Goal: Task Accomplishment & Management: Complete application form

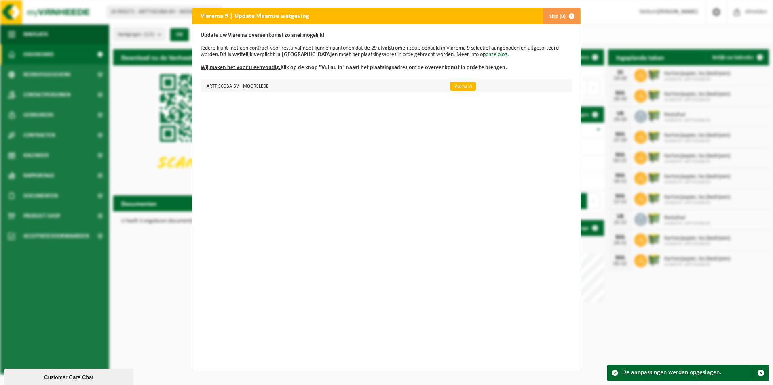
click at [456, 87] on link "Vul nu in" at bounding box center [462, 86] width 25 height 9
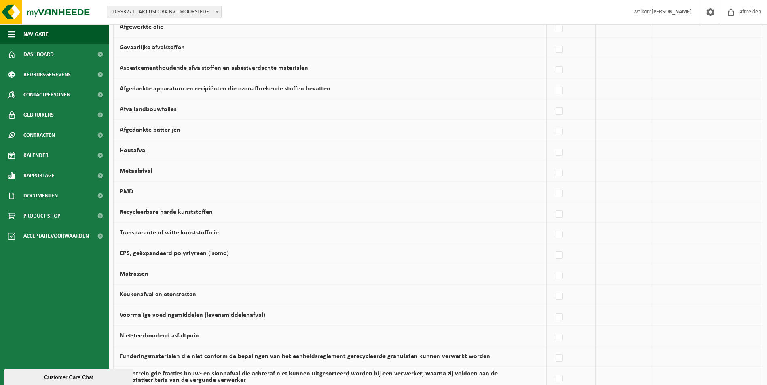
scroll to position [323, 0]
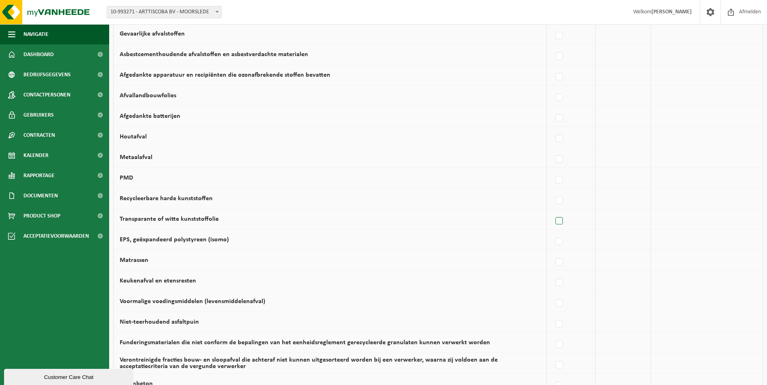
click at [561, 222] on label at bounding box center [559, 221] width 11 height 12
click at [552, 211] on input "Transparante of witte kunststoffolie" at bounding box center [552, 211] width 0 height 0
checkbox input "true"
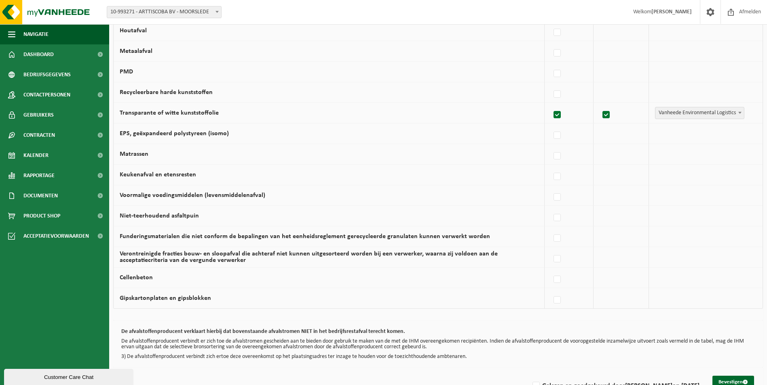
scroll to position [453, 0]
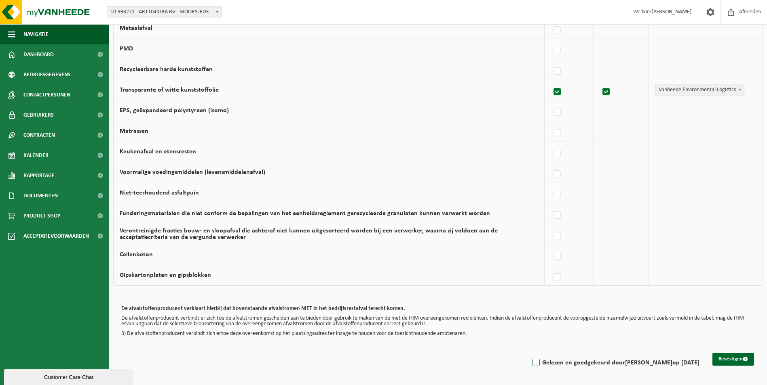
click at [531, 362] on label "Gelezen en goedgekeurd door SABIEN HAGHEDOOREN op 14/10/25" at bounding box center [615, 363] width 168 height 12
click at [529, 353] on input "Gelezen en goedgekeurd door SABIEN HAGHEDOOREN op 14/10/25" at bounding box center [529, 353] width 0 height 0
checkbox input "true"
click at [735, 361] on button "Bevestigen" at bounding box center [733, 359] width 42 height 13
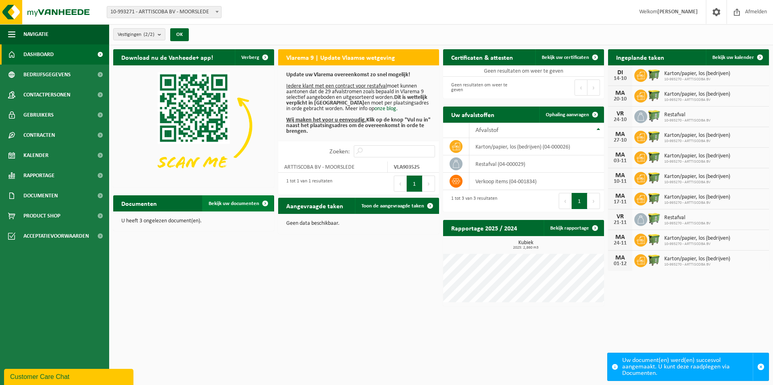
click at [219, 202] on span "Bekijk uw documenten" at bounding box center [233, 203] width 51 height 5
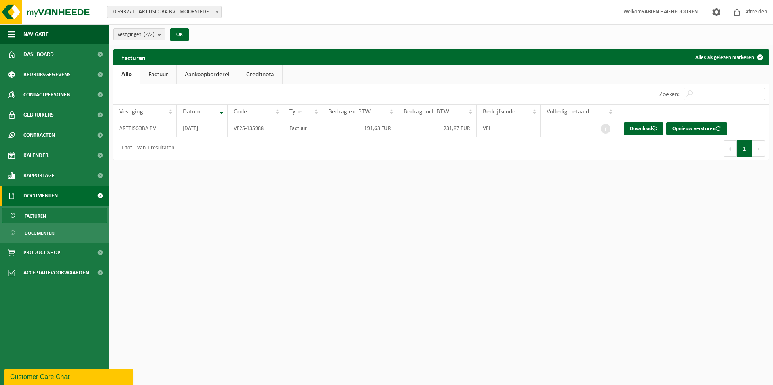
click at [160, 74] on link "Factuur" at bounding box center [158, 74] width 36 height 19
click at [32, 74] on span "Bedrijfsgegevens" at bounding box center [46, 75] width 47 height 20
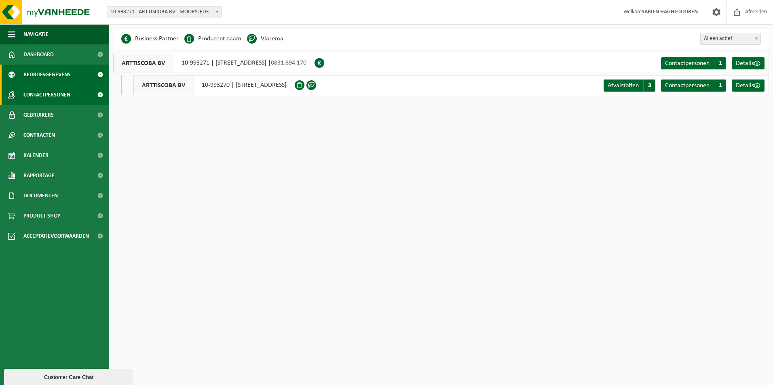
click at [32, 91] on span "Contactpersonen" at bounding box center [46, 95] width 47 height 20
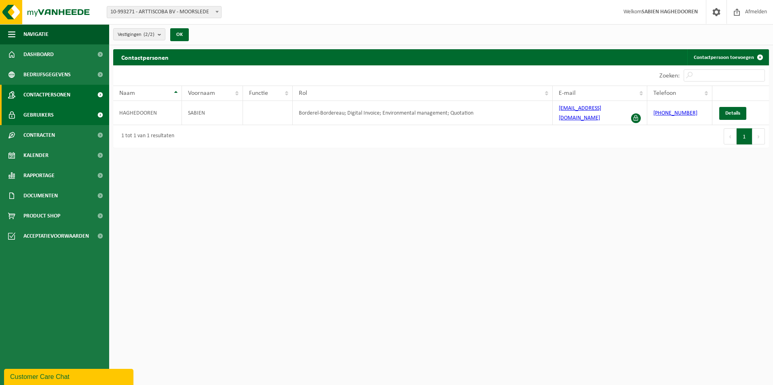
click at [33, 112] on span "Gebruikers" at bounding box center [38, 115] width 30 height 20
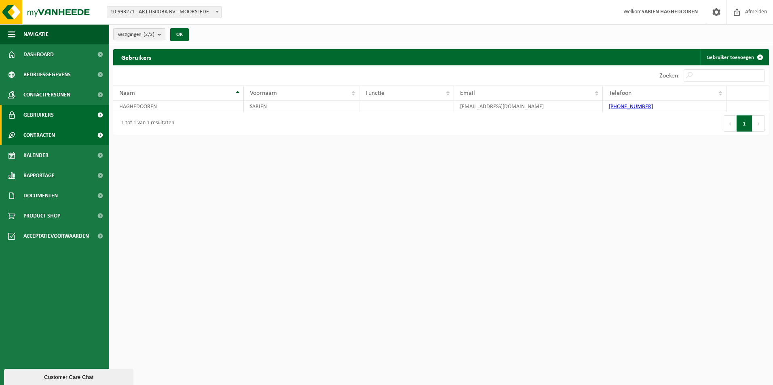
click at [34, 133] on span "Contracten" at bounding box center [39, 135] width 32 height 20
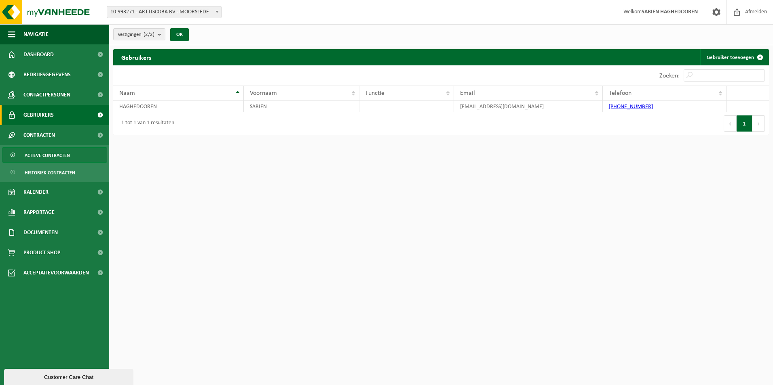
click at [34, 151] on span "Actieve contracten" at bounding box center [47, 155] width 45 height 15
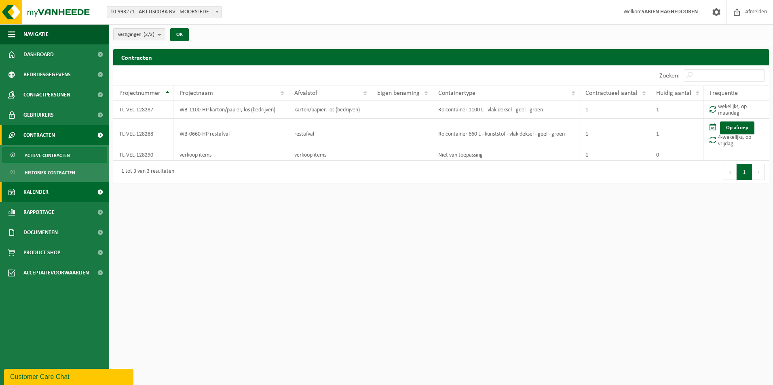
click at [44, 196] on span "Kalender" at bounding box center [35, 192] width 25 height 20
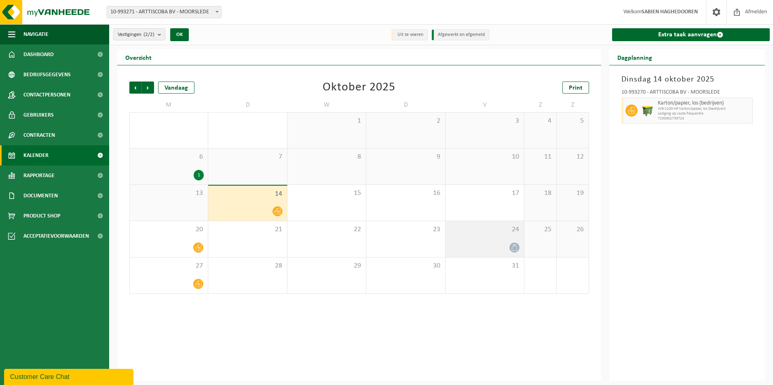
click at [482, 240] on div "24" at bounding box center [484, 239] width 78 height 36
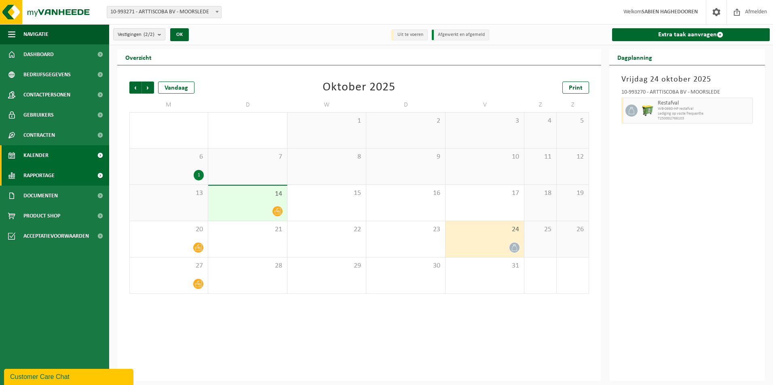
click at [57, 177] on link "Rapportage" at bounding box center [54, 176] width 109 height 20
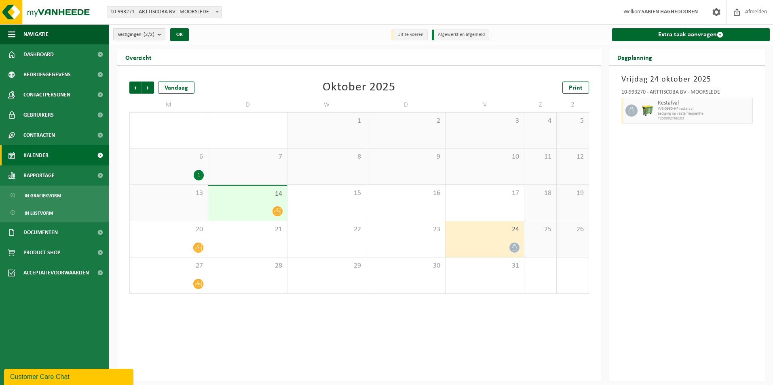
click at [57, 156] on link "Kalender" at bounding box center [54, 155] width 109 height 20
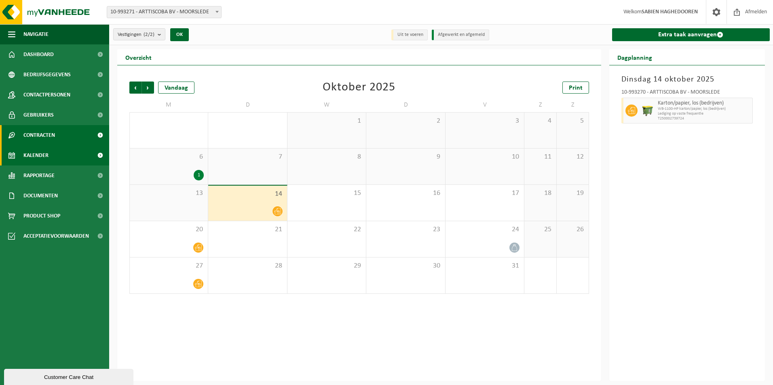
click at [57, 142] on link "Contracten" at bounding box center [54, 135] width 109 height 20
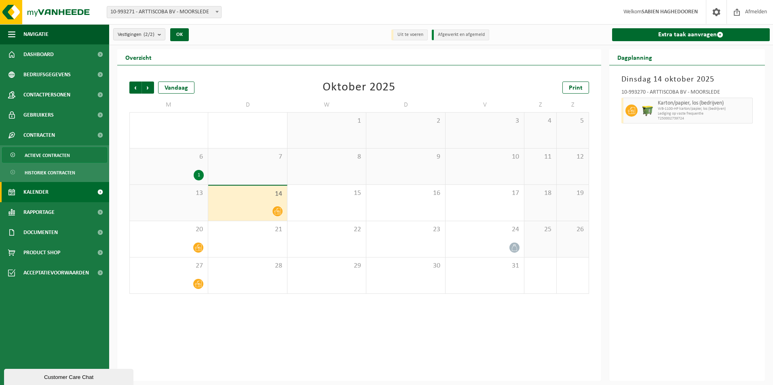
click at [48, 158] on span "Actieve contracten" at bounding box center [47, 155] width 45 height 15
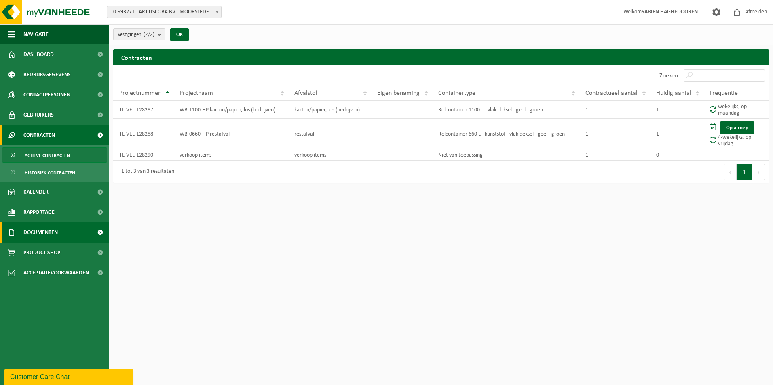
click at [54, 227] on span "Documenten" at bounding box center [40, 233] width 34 height 20
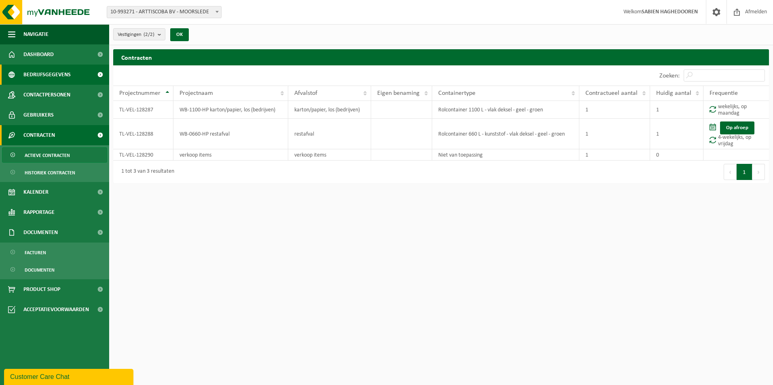
click at [42, 74] on span "Bedrijfsgegevens" at bounding box center [46, 75] width 47 height 20
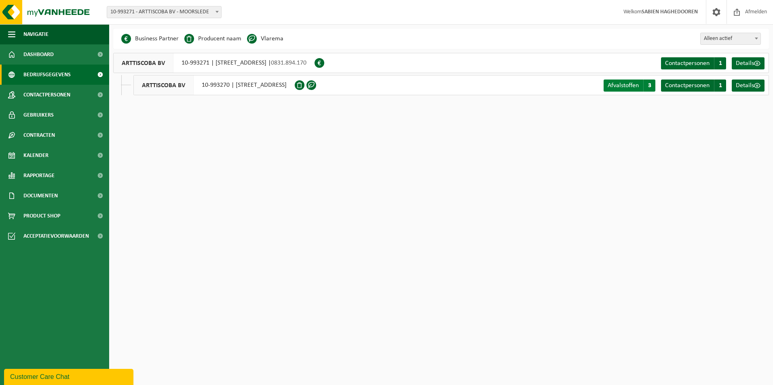
click at [627, 86] on span "Afvalstoffen" at bounding box center [622, 85] width 31 height 6
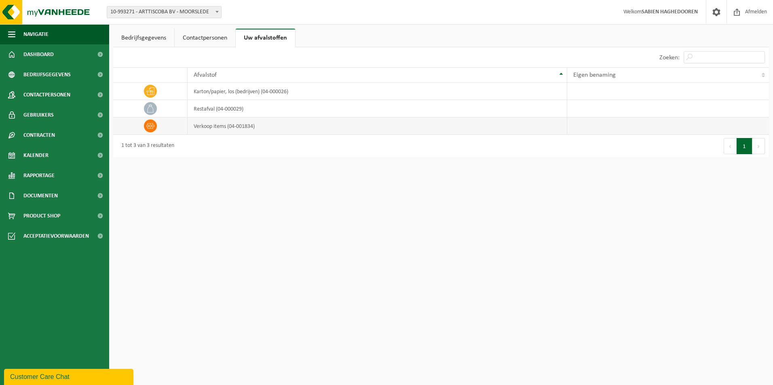
click at [148, 125] on icon at bounding box center [150, 126] width 8 height 6
click at [262, 126] on td "verkoop items (04-001834)" at bounding box center [376, 126] width 379 height 17
click at [30, 171] on span "Rapportage" at bounding box center [38, 176] width 31 height 20
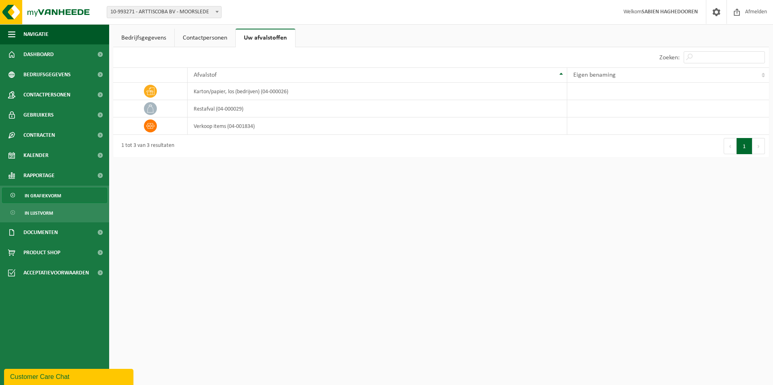
click at [36, 192] on span "In grafiekvorm" at bounding box center [43, 195] width 36 height 15
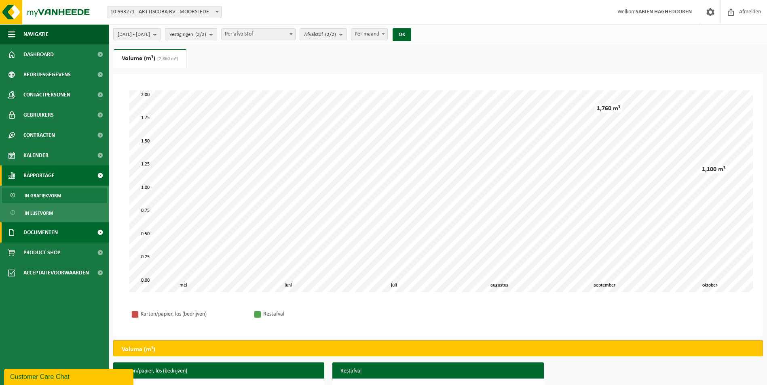
click at [43, 228] on span "Documenten" at bounding box center [40, 233] width 34 height 20
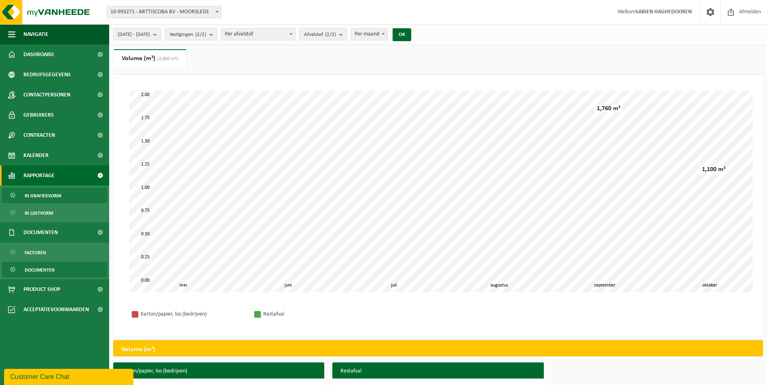
click at [34, 264] on span "Documenten" at bounding box center [40, 270] width 30 height 15
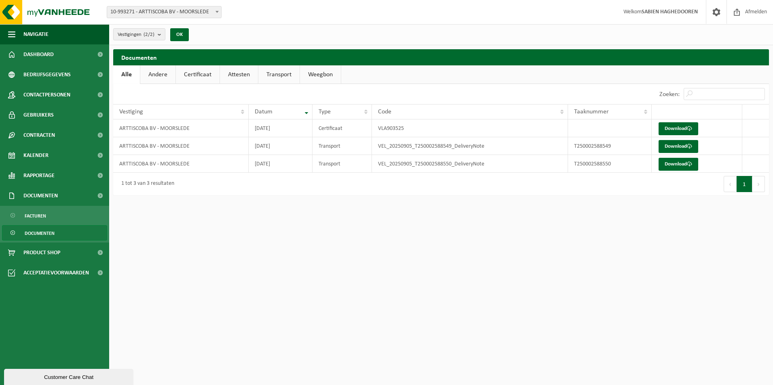
click at [272, 71] on link "Transport" at bounding box center [278, 74] width 41 height 19
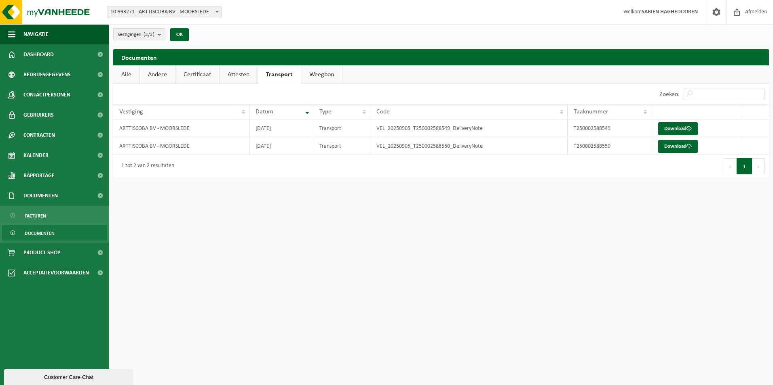
click at [166, 71] on link "Andere" at bounding box center [157, 74] width 35 height 19
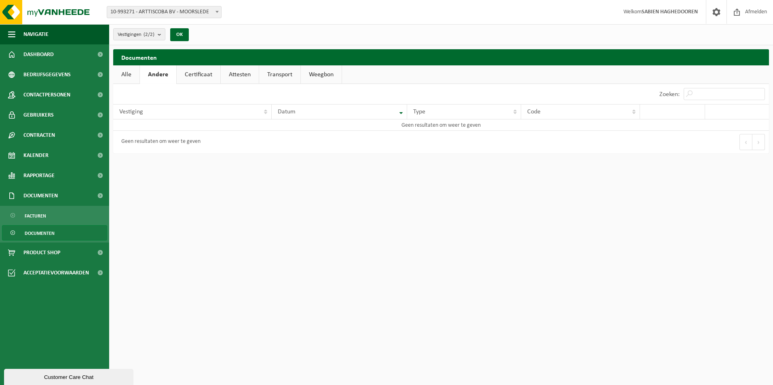
click at [236, 71] on link "Attesten" at bounding box center [240, 74] width 38 height 19
click at [28, 109] on span "Gebruikers" at bounding box center [38, 115] width 30 height 20
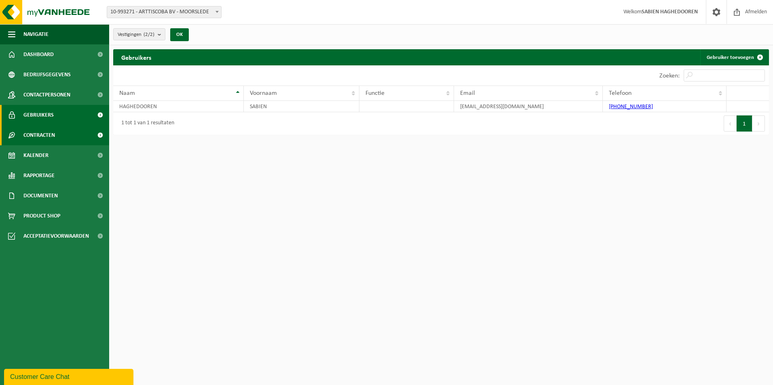
click at [41, 133] on span "Contracten" at bounding box center [39, 135] width 32 height 20
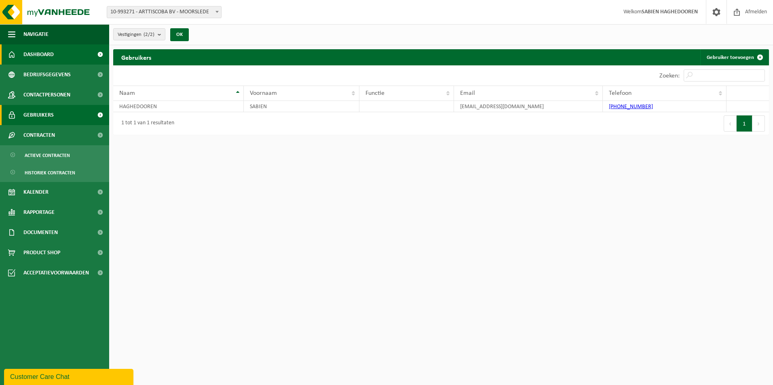
click at [47, 53] on span "Dashboard" at bounding box center [38, 54] width 30 height 20
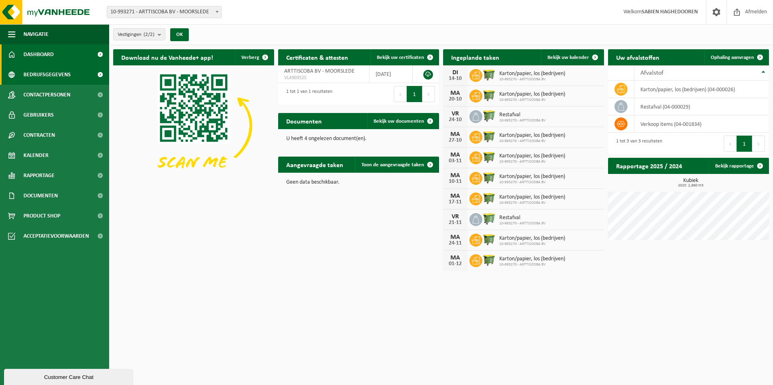
click at [47, 74] on span "Bedrijfsgegevens" at bounding box center [46, 75] width 47 height 20
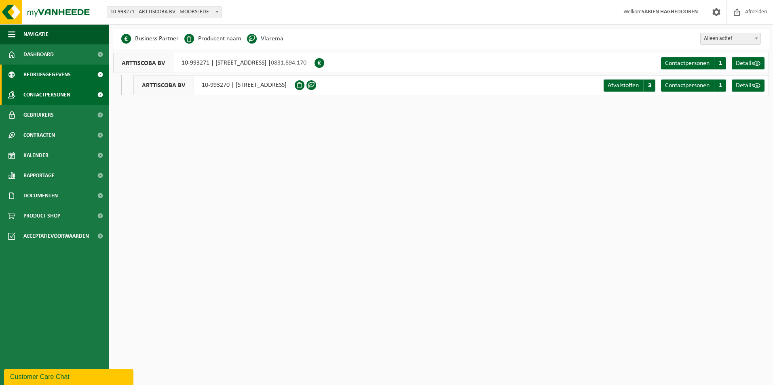
click at [40, 96] on span "Contactpersonen" at bounding box center [46, 95] width 47 height 20
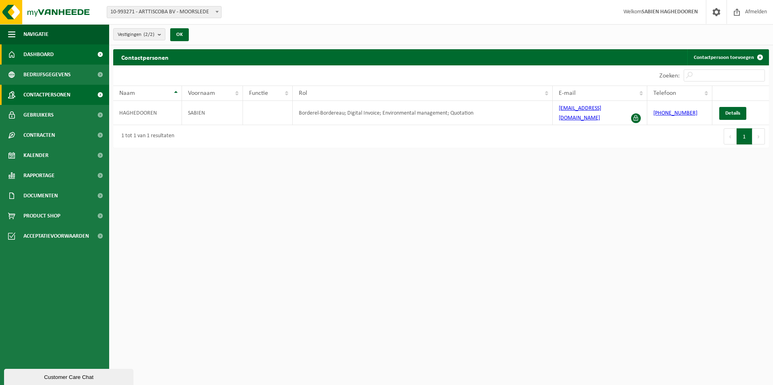
click at [37, 56] on span "Dashboard" at bounding box center [38, 54] width 30 height 20
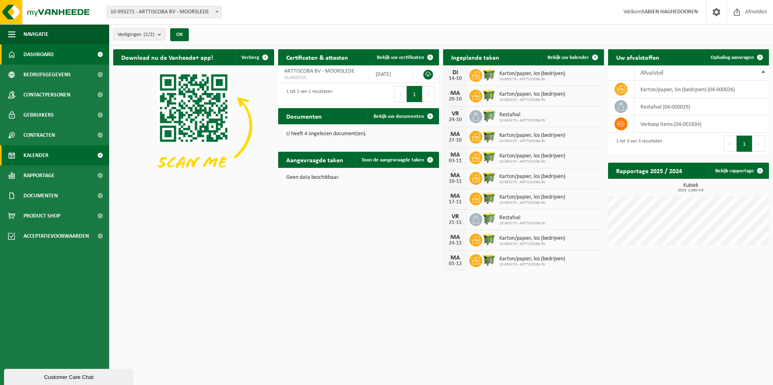
click at [42, 153] on span "Kalender" at bounding box center [35, 155] width 25 height 20
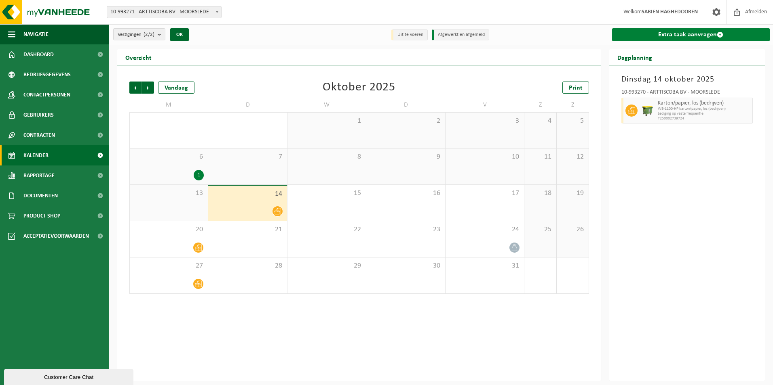
click at [687, 33] on link "Extra taak aanvragen" at bounding box center [691, 34] width 158 height 13
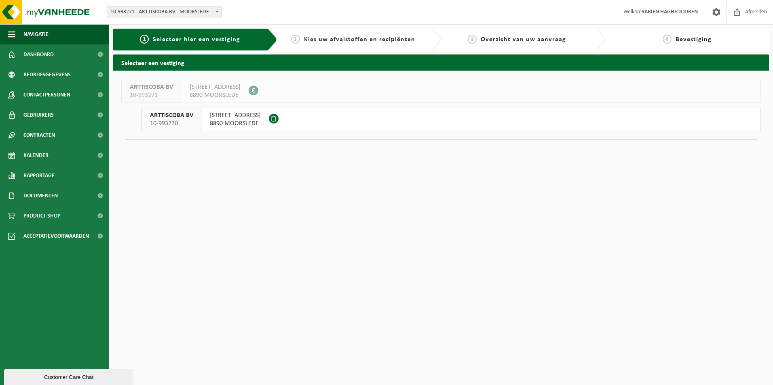
click at [334, 38] on span "Kies uw afvalstoffen en recipiënten" at bounding box center [359, 39] width 111 height 6
click at [512, 39] on span "Overzicht van uw aanvraag" at bounding box center [522, 39] width 85 height 6
click at [223, 113] on span "BRIEKHOEKSTRAAT 14" at bounding box center [235, 116] width 51 height 8
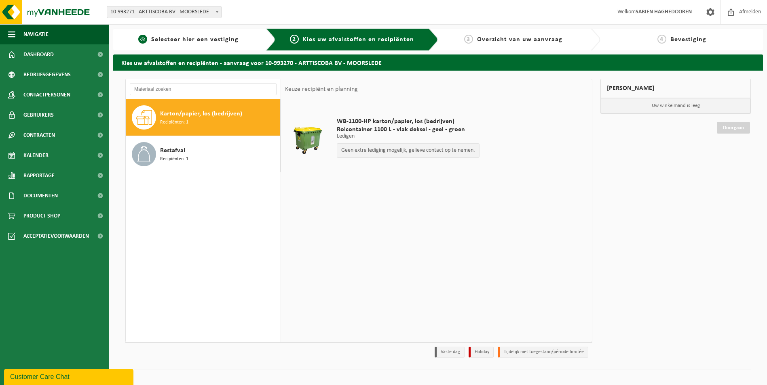
click at [202, 32] on div "1 Selecteer hier een vestiging" at bounding box center [194, 40] width 162 height 22
click at [40, 52] on span "Dashboard" at bounding box center [38, 54] width 30 height 20
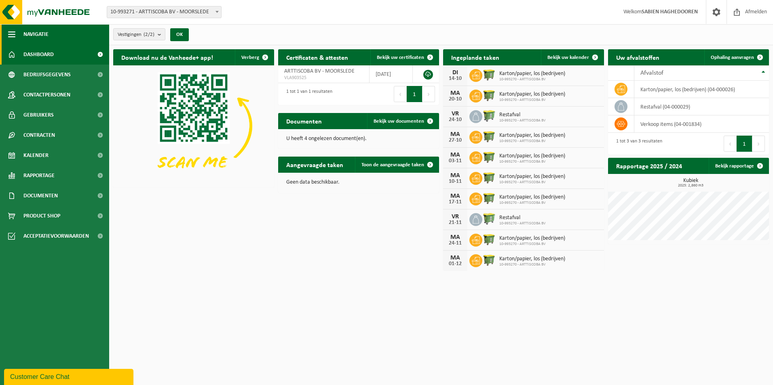
click at [20, 34] on button "Navigatie" at bounding box center [54, 34] width 109 height 20
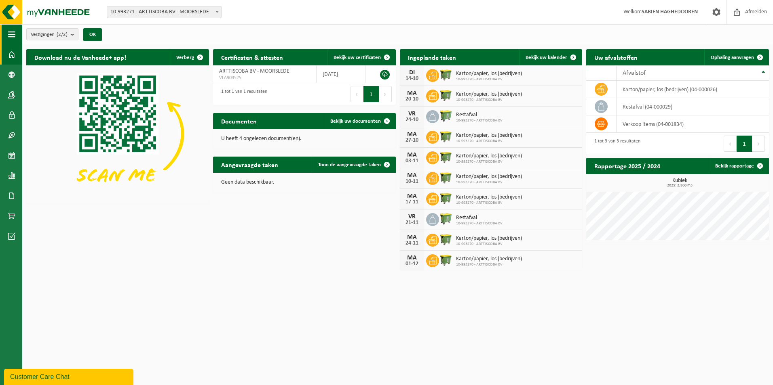
click at [9, 32] on span "button" at bounding box center [11, 34] width 7 height 20
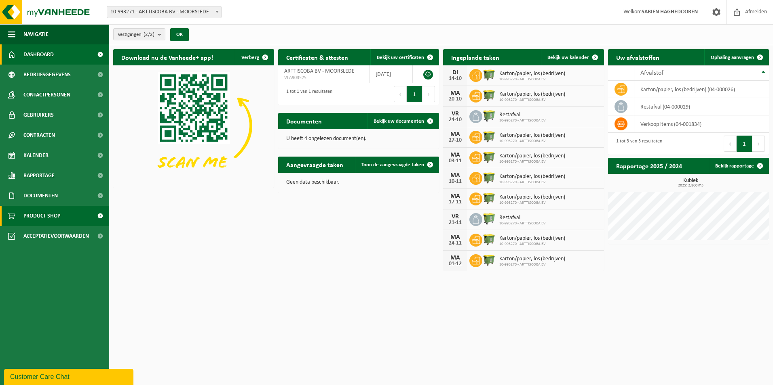
click at [55, 215] on span "Product Shop" at bounding box center [41, 216] width 37 height 20
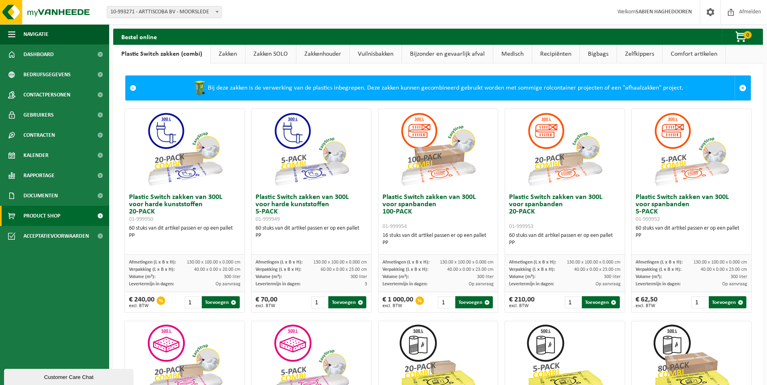
click at [325, 58] on link "Zakkenhouder" at bounding box center [322, 54] width 53 height 19
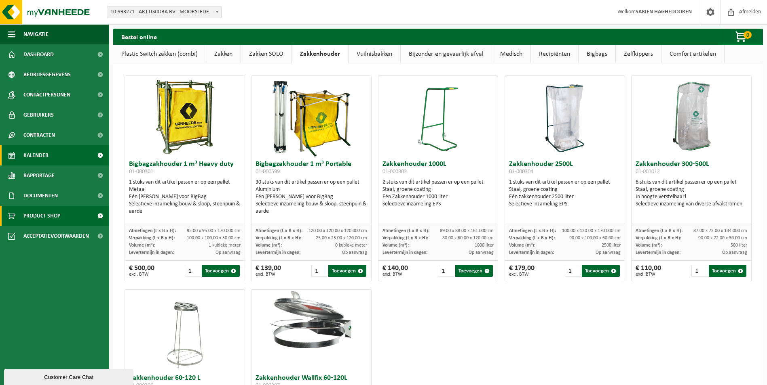
click at [47, 154] on span "Kalender" at bounding box center [35, 155] width 25 height 20
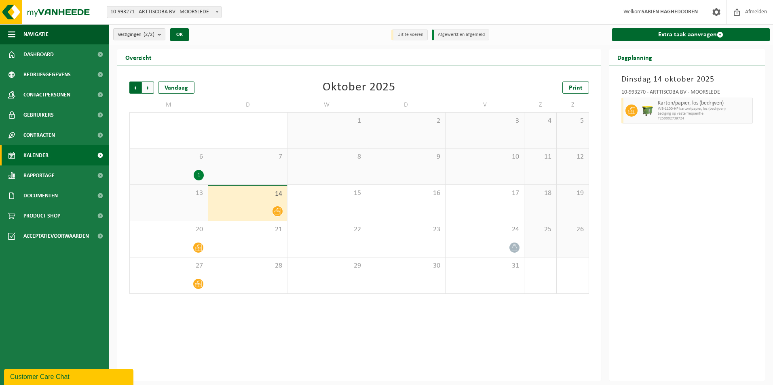
click at [145, 87] on span "Volgende" at bounding box center [148, 88] width 12 height 12
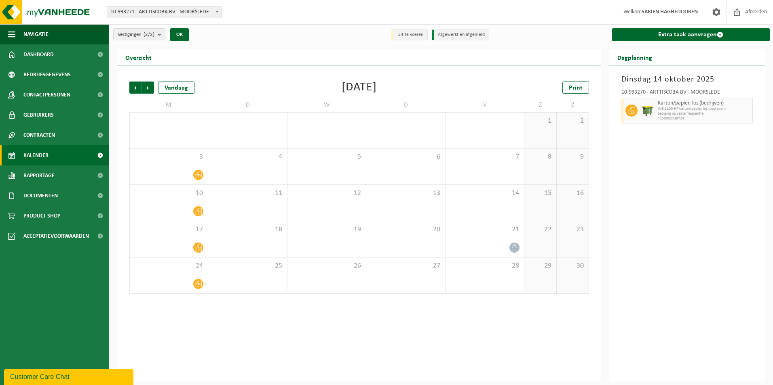
click at [145, 87] on span "Volgende" at bounding box center [148, 88] width 12 height 12
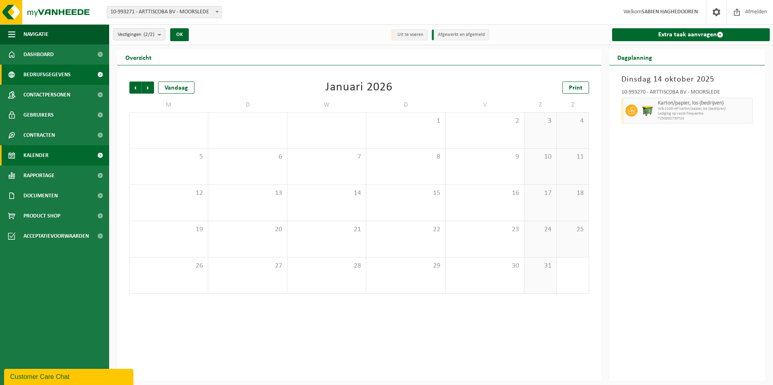
click at [52, 74] on span "Bedrijfsgegevens" at bounding box center [46, 75] width 47 height 20
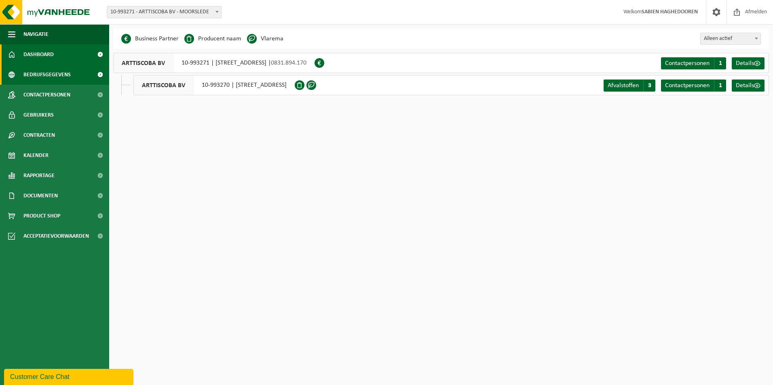
click at [49, 52] on span "Dashboard" at bounding box center [38, 54] width 30 height 20
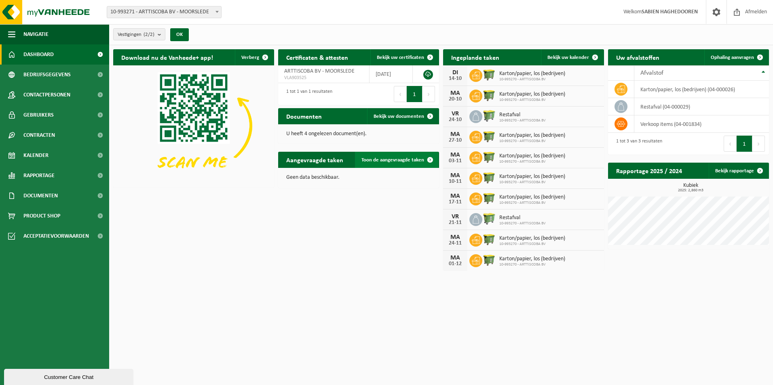
click at [377, 158] on span "Toon de aangevraagde taken" at bounding box center [392, 160] width 63 height 5
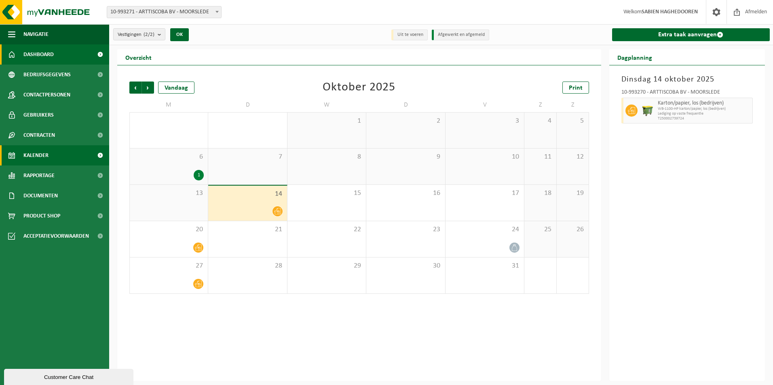
click at [41, 57] on span "Dashboard" at bounding box center [38, 54] width 30 height 20
